Goal: Find specific page/section: Find specific page/section

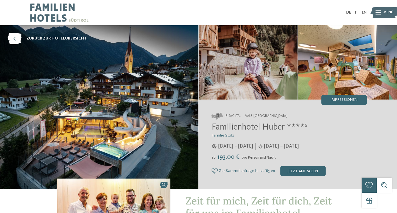
click at [57, 13] on img at bounding box center [59, 12] width 58 height 25
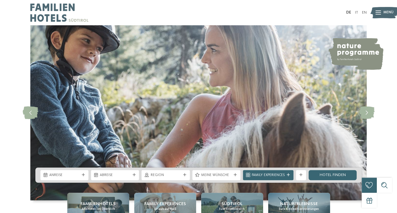
click at [10, 80] on div "slide 1 of 5" at bounding box center [198, 112] width 397 height 175
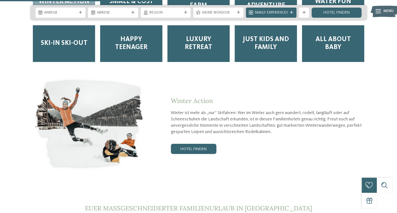
scroll to position [910, 0]
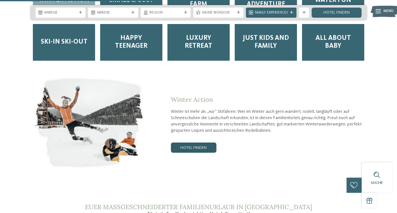
click at [185, 142] on link "Hotel finden" at bounding box center [193, 147] width 45 height 10
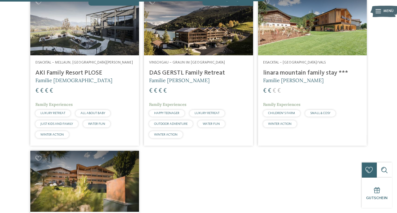
scroll to position [800, 0]
